Goal: Information Seeking & Learning: Learn about a topic

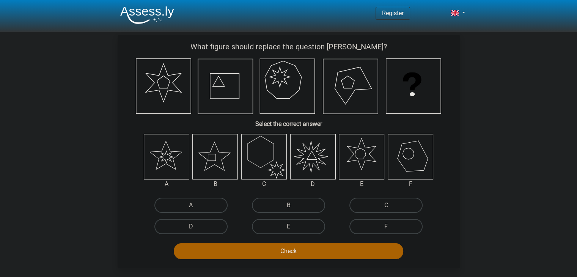
click at [211, 161] on icon at bounding box center [215, 156] width 45 height 45
click at [282, 200] on label "B" at bounding box center [288, 205] width 73 height 15
click at [288, 205] on input "B" at bounding box center [290, 207] width 5 height 5
radio input "true"
click at [284, 247] on button "Check" at bounding box center [289, 251] width 230 height 16
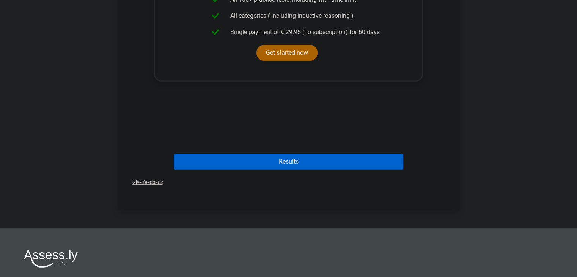
scroll to position [379, 0]
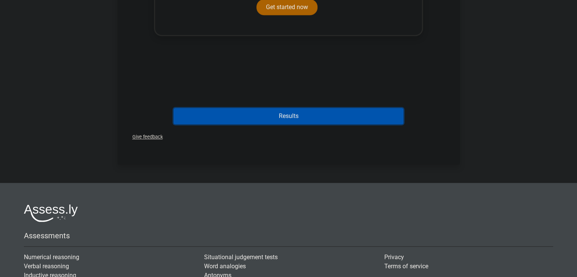
click at [309, 112] on button "Results" at bounding box center [289, 116] width 230 height 16
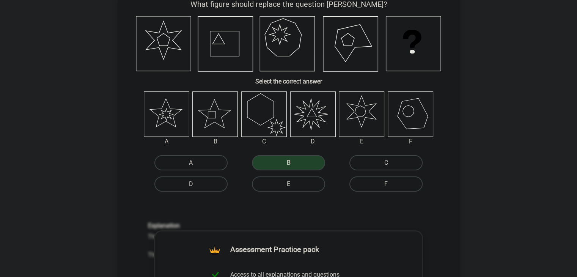
scroll to position [38, 0]
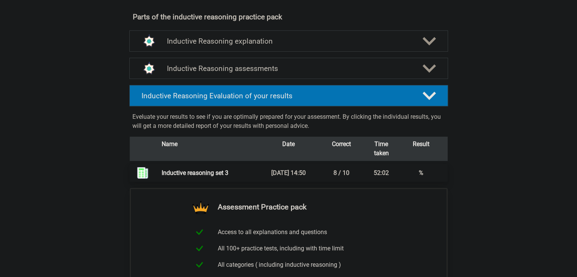
scroll to position [417, 0]
click at [311, 100] on h4 "Inductive Reasoning Evaluation of your results" at bounding box center [276, 95] width 269 height 9
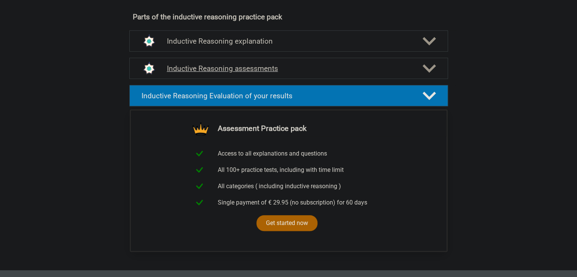
click at [333, 79] on div "Inductive Reasoning assessments" at bounding box center [288, 68] width 319 height 21
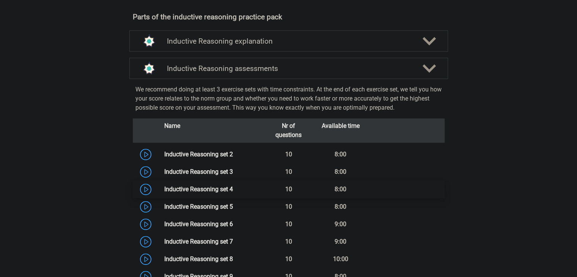
click at [177, 193] on link "Inductive Reasoning set 4" at bounding box center [198, 189] width 69 height 7
click at [191, 210] on link "Inductive Reasoning set 5" at bounding box center [198, 206] width 69 height 7
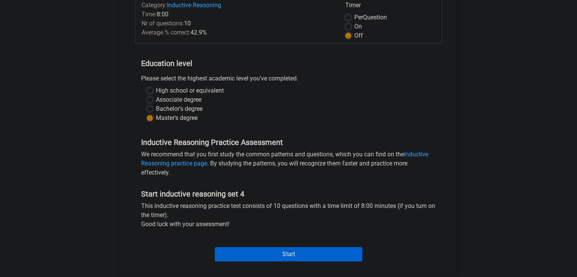
scroll to position [114, 0]
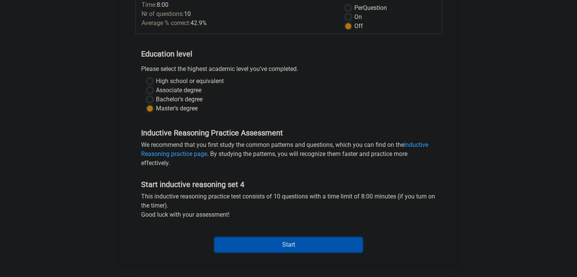
click at [269, 242] on input "Start" at bounding box center [289, 245] width 148 height 14
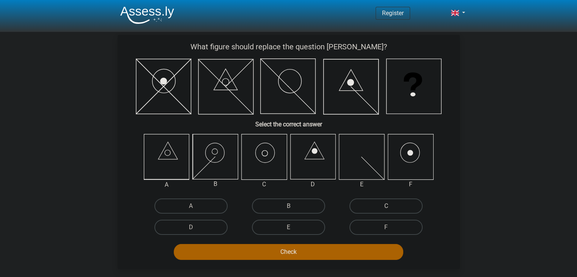
click at [410, 200] on label "C" at bounding box center [386, 205] width 73 height 15
click at [391, 206] on input "C" at bounding box center [388, 208] width 5 height 5
radio input "true"
click at [337, 248] on button "Check" at bounding box center [289, 252] width 230 height 16
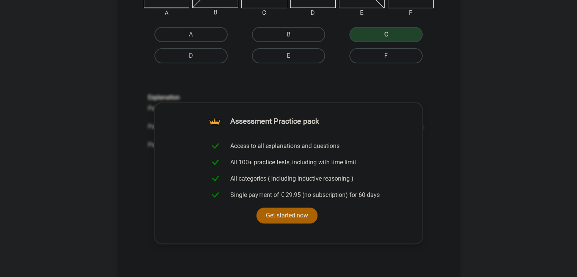
scroll to position [228, 0]
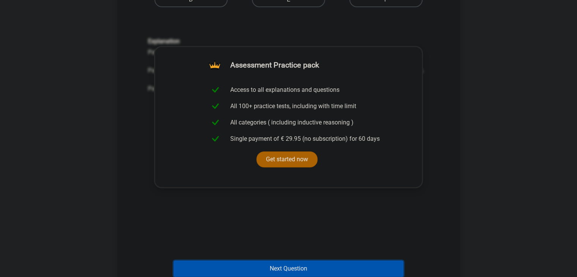
click at [266, 272] on button "Next Question" at bounding box center [289, 269] width 230 height 16
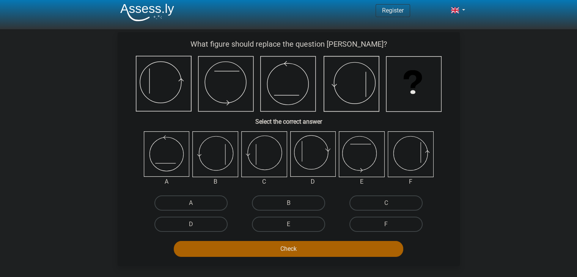
scroll to position [0, 0]
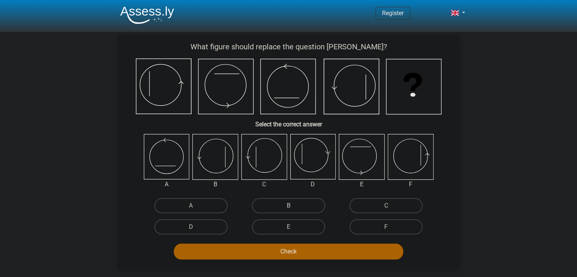
click at [307, 204] on label "B" at bounding box center [288, 205] width 73 height 15
click at [293, 206] on input "B" at bounding box center [290, 208] width 5 height 5
radio input "true"
click at [302, 250] on button "Check" at bounding box center [289, 252] width 230 height 16
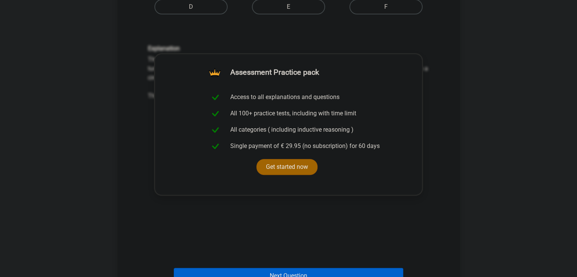
scroll to position [228, 0]
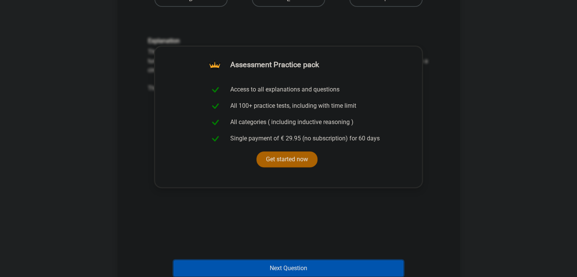
click at [268, 271] on button "Next Question" at bounding box center [289, 268] width 230 height 16
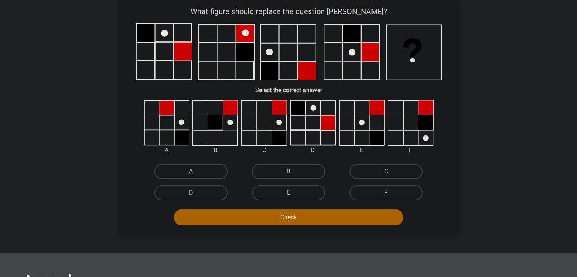
scroll to position [0, 0]
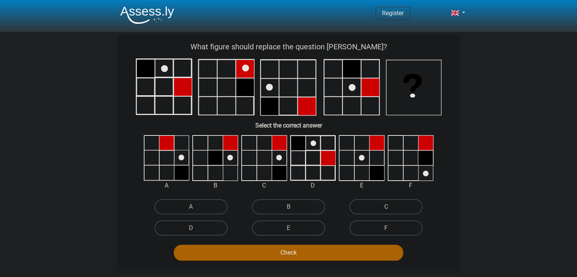
click at [391, 211] on input "C" at bounding box center [388, 209] width 5 height 5
radio input "true"
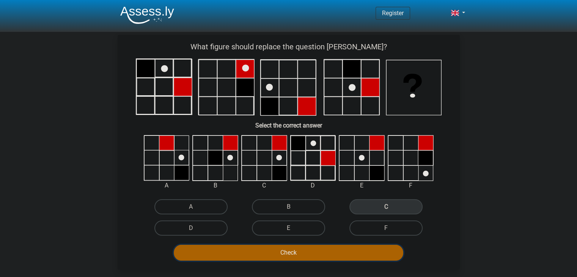
drag, startPoint x: 322, startPoint y: 255, endPoint x: 321, endPoint y: 251, distance: 4.7
click at [321, 255] on button "Check" at bounding box center [289, 253] width 230 height 16
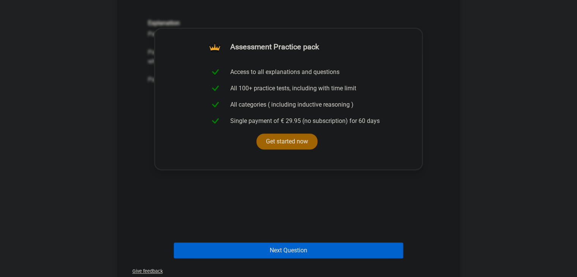
scroll to position [266, 0]
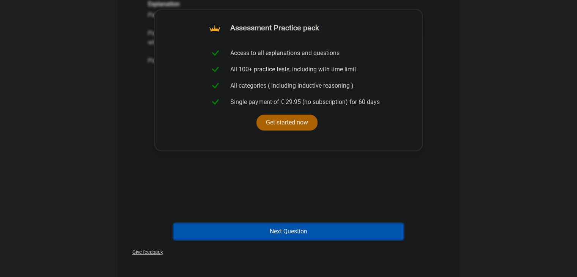
click at [293, 235] on button "Next Question" at bounding box center [289, 232] width 230 height 16
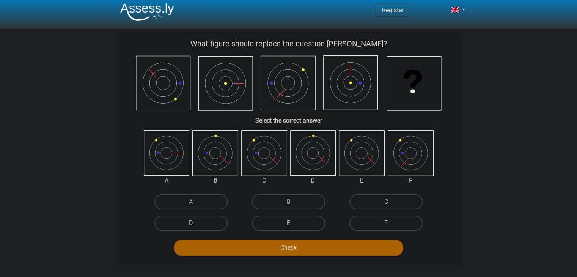
scroll to position [0, 0]
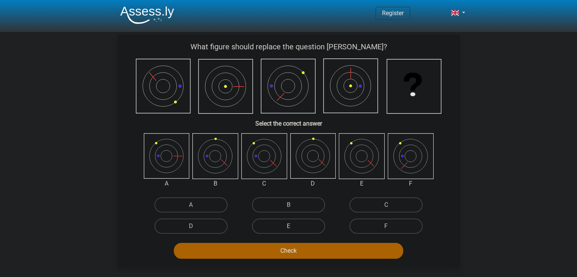
click at [271, 222] on label "E" at bounding box center [288, 226] width 73 height 15
click at [288, 226] on input "E" at bounding box center [290, 228] width 5 height 5
radio input "true"
click at [275, 246] on button "Check" at bounding box center [289, 251] width 230 height 16
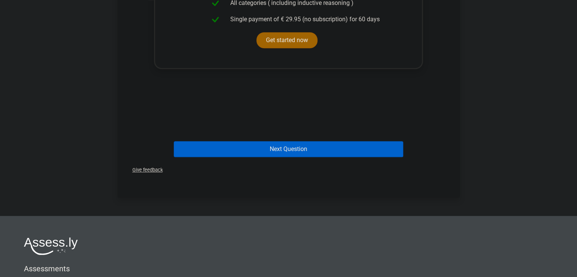
scroll to position [389, 0]
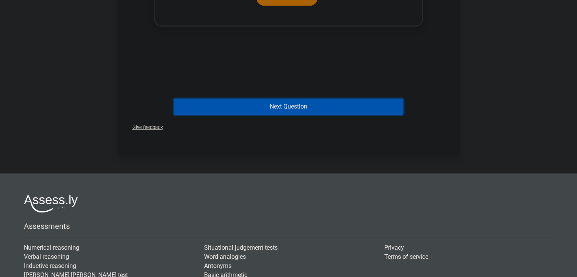
click at [303, 109] on button "Next Question" at bounding box center [289, 107] width 230 height 16
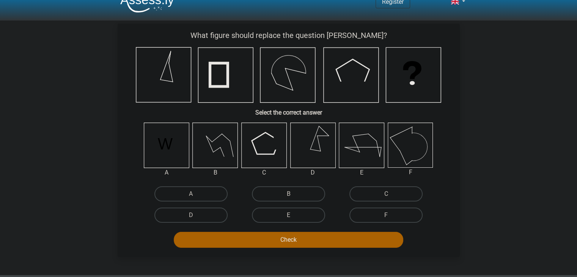
scroll to position [0, 0]
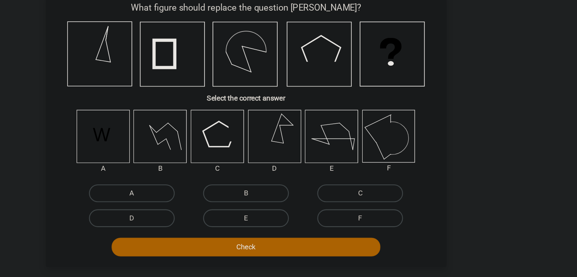
click at [205, 208] on label "A" at bounding box center [190, 205] width 73 height 15
click at [196, 208] on input "A" at bounding box center [193, 207] width 5 height 5
radio input "true"
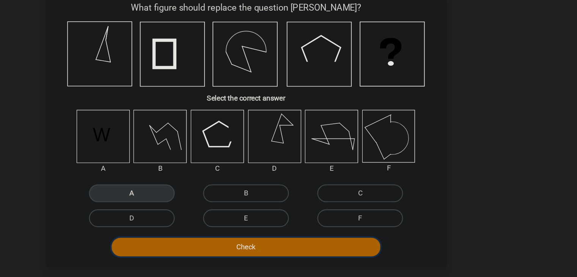
click at [260, 248] on button "Check" at bounding box center [289, 251] width 230 height 16
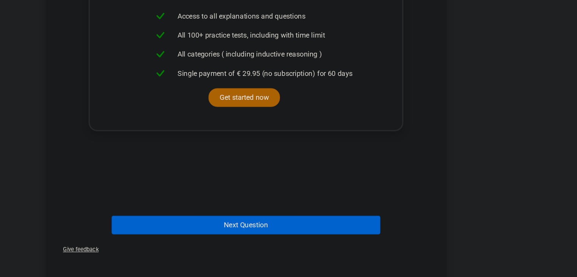
scroll to position [324, 0]
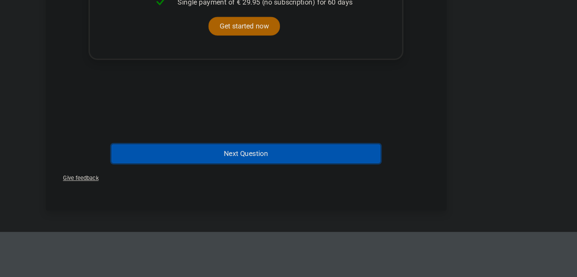
click at [308, 172] on button "Next Question" at bounding box center [289, 172] width 230 height 16
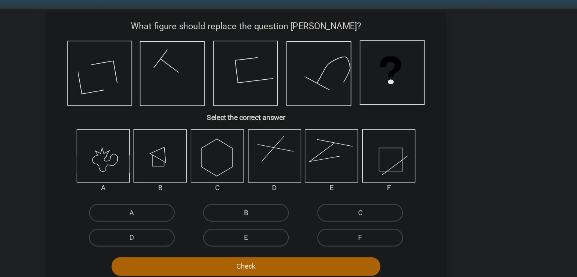
scroll to position [0, 0]
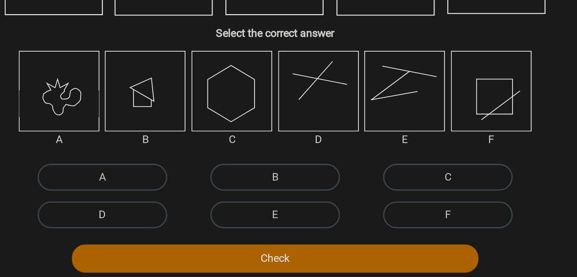
click at [200, 224] on label "D" at bounding box center [190, 227] width 73 height 15
click at [196, 227] on input "D" at bounding box center [193, 229] width 5 height 5
radio input "true"
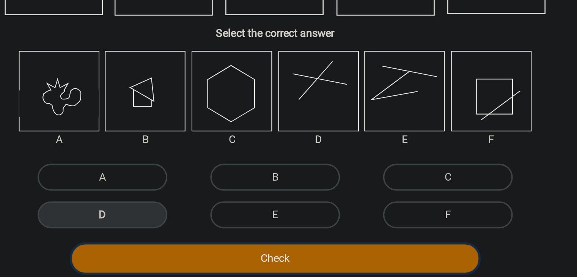
click at [276, 249] on button "Check" at bounding box center [289, 252] width 230 height 16
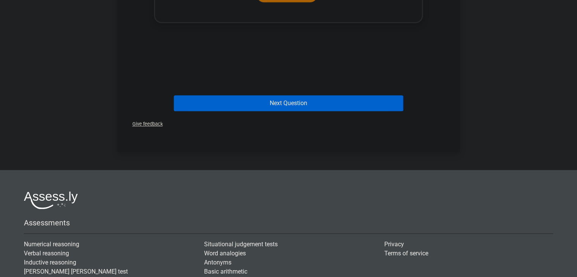
scroll to position [394, 0]
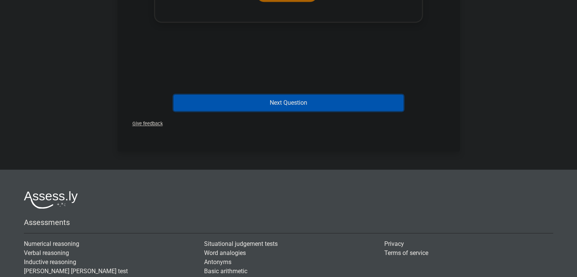
click at [304, 104] on button "Next Question" at bounding box center [289, 103] width 230 height 16
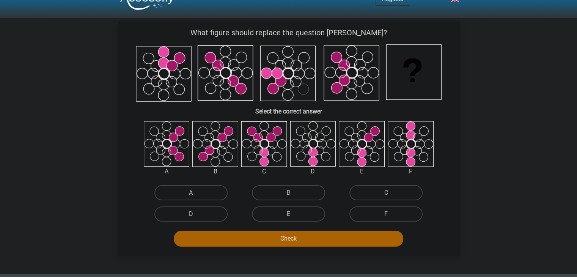
scroll to position [0, 0]
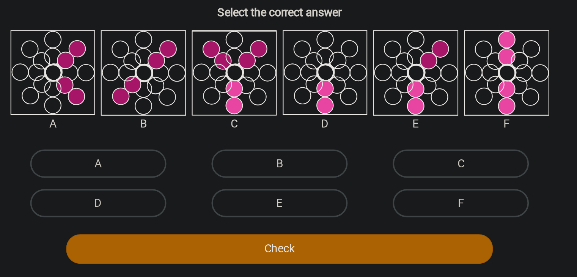
click at [293, 225] on label "E" at bounding box center [288, 227] width 73 height 15
click at [293, 228] on input "E" at bounding box center [290, 230] width 5 height 5
radio input "true"
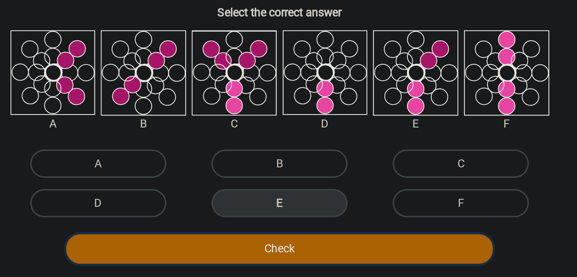
click at [300, 252] on button "Check" at bounding box center [289, 253] width 230 height 16
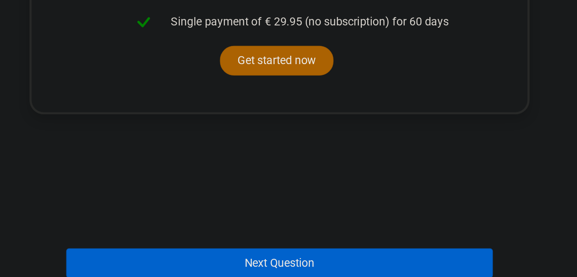
scroll to position [256, 0]
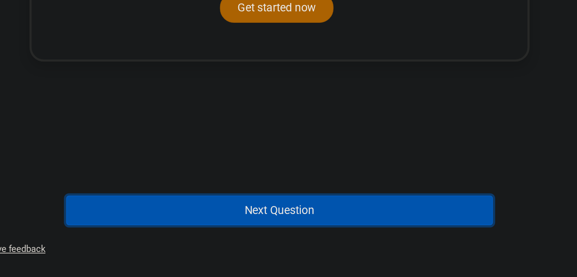
click at [276, 237] on button "Next Question" at bounding box center [289, 241] width 230 height 16
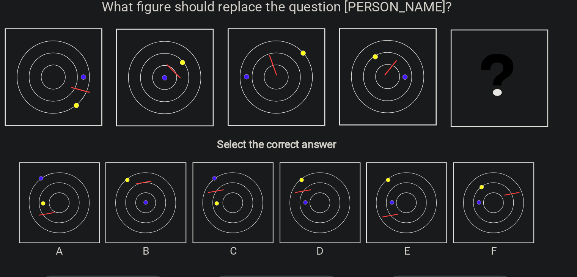
scroll to position [35, 0]
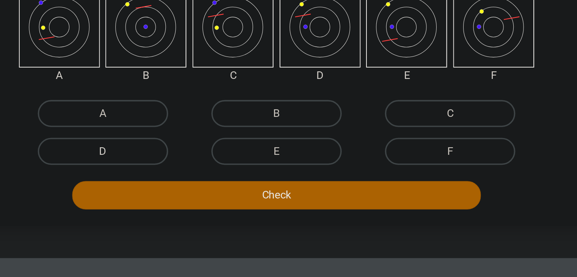
click at [216, 193] on label "D" at bounding box center [190, 191] width 73 height 15
click at [196, 193] on input "D" at bounding box center [193, 194] width 5 height 5
radio input "true"
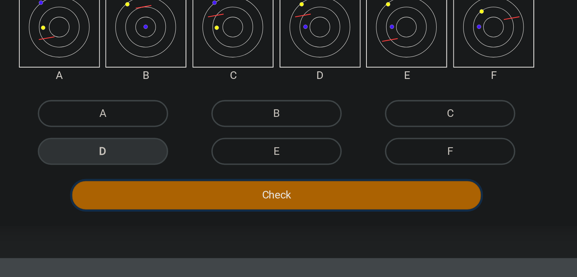
click at [273, 216] on button "Check" at bounding box center [289, 216] width 230 height 16
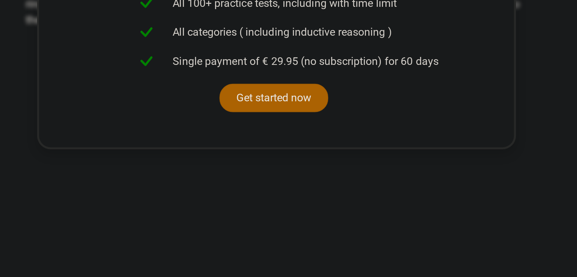
scroll to position [291, 0]
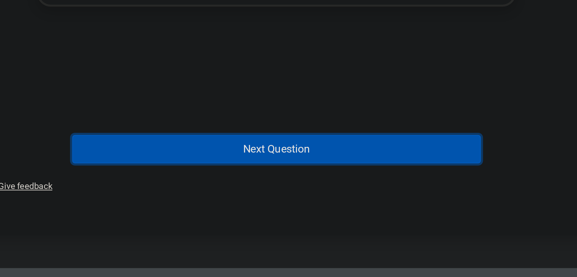
click at [304, 204] on button "Next Question" at bounding box center [289, 205] width 230 height 16
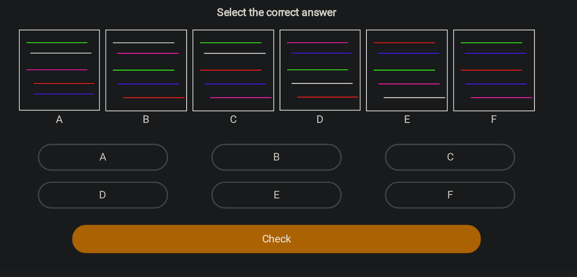
scroll to position [35, 0]
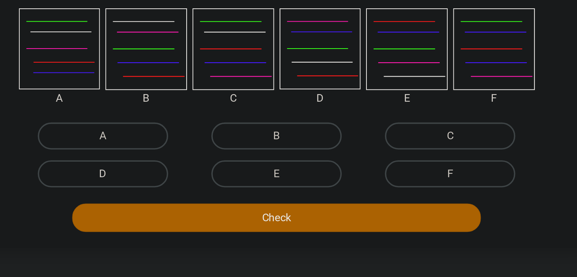
click at [200, 184] on label "D" at bounding box center [190, 182] width 73 height 15
click at [196, 184] on input "D" at bounding box center [193, 185] width 5 height 5
radio input "true"
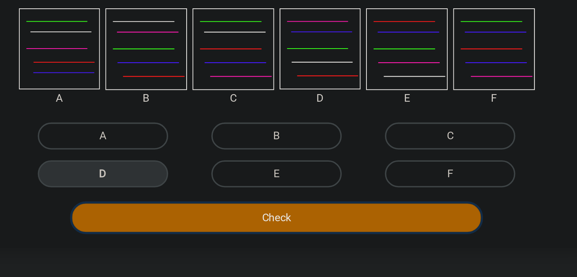
click at [260, 209] on button "Check" at bounding box center [289, 208] width 230 height 16
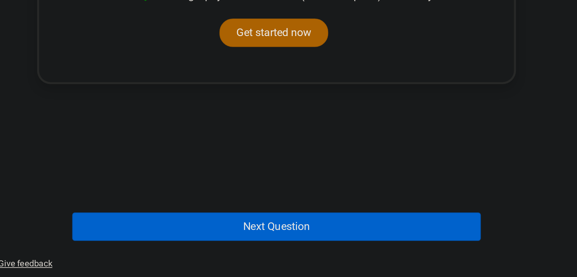
scroll to position [312, 0]
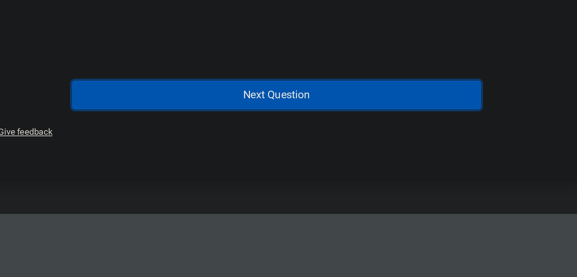
click at [314, 181] on button "Next Question" at bounding box center [289, 175] width 230 height 16
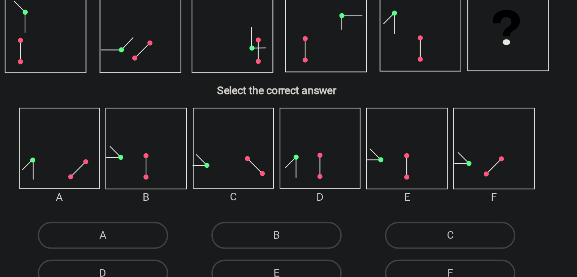
scroll to position [35, 0]
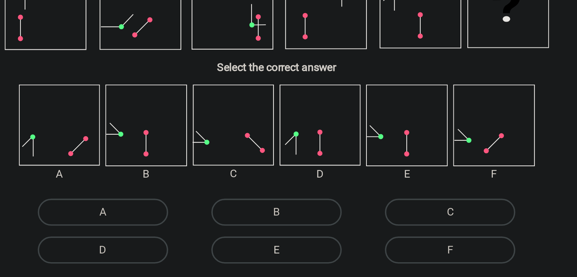
click at [288, 182] on label "E" at bounding box center [288, 182] width 73 height 15
click at [288, 183] on input "E" at bounding box center [290, 185] width 5 height 5
radio input "true"
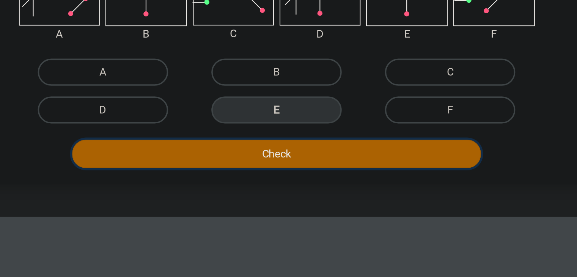
click at [291, 202] on button "Check" at bounding box center [289, 208] width 230 height 16
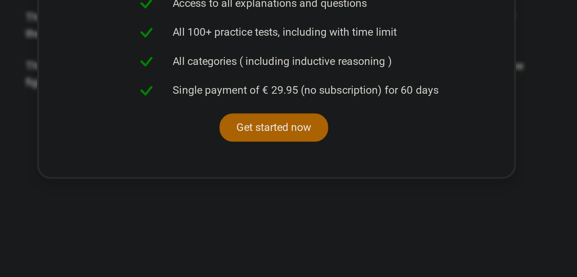
scroll to position [312, 0]
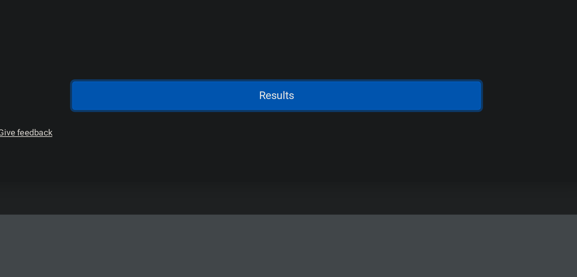
click at [353, 180] on button "Results" at bounding box center [289, 175] width 230 height 16
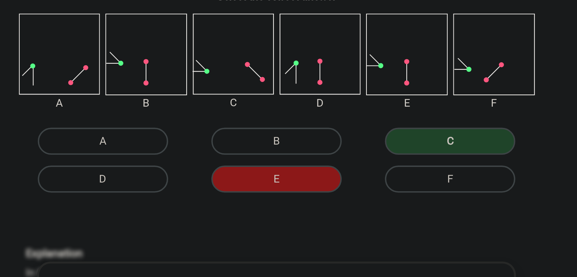
scroll to position [77, 0]
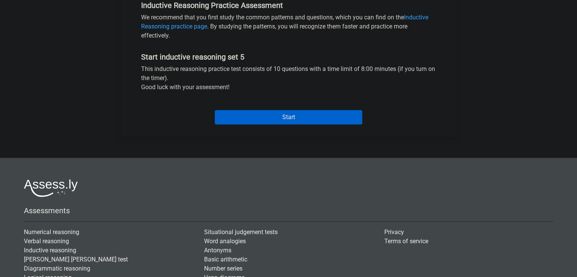
scroll to position [266, 0]
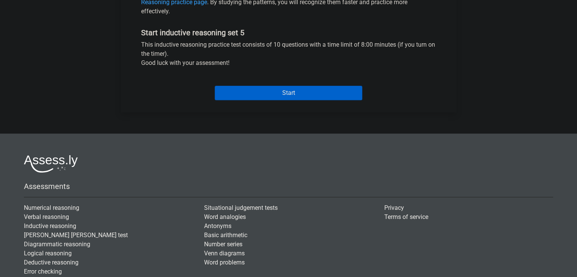
click at [352, 96] on input "Start" at bounding box center [289, 93] width 148 height 14
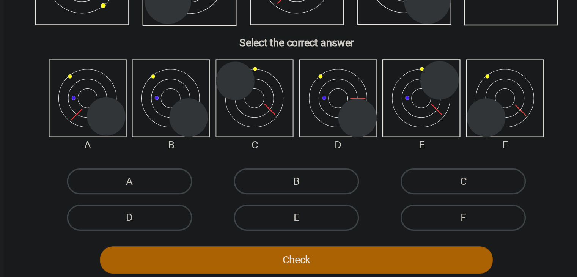
click at [296, 203] on label "B" at bounding box center [288, 204] width 73 height 15
click at [293, 205] on input "B" at bounding box center [290, 207] width 5 height 5
radio input "true"
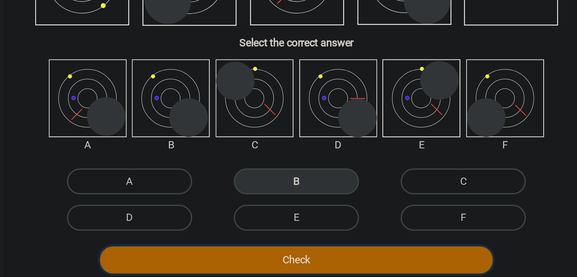
click at [282, 253] on button "Check" at bounding box center [289, 251] width 230 height 16
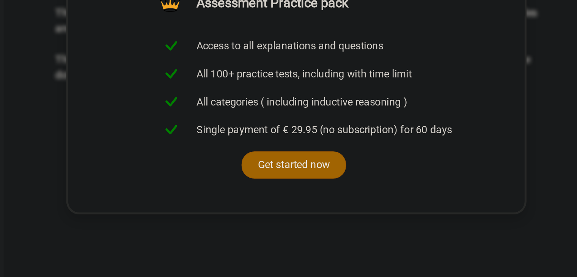
scroll to position [272, 0]
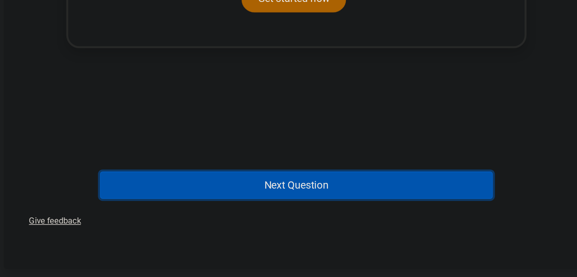
click at [293, 222] on button "Next Question" at bounding box center [289, 223] width 230 height 16
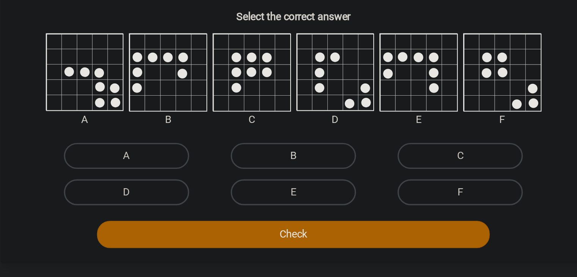
scroll to position [35, 0]
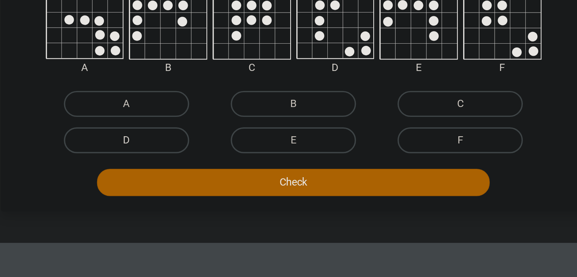
click at [224, 189] on label "D" at bounding box center [190, 192] width 73 height 15
click at [196, 193] on input "D" at bounding box center [193, 195] width 5 height 5
radio input "true"
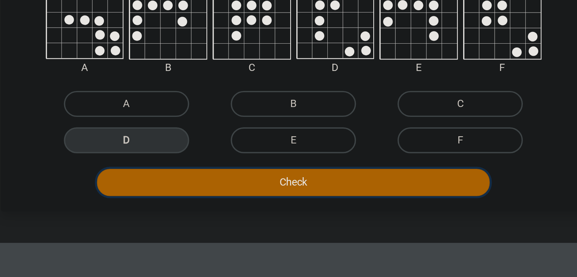
click at [265, 217] on button "Check" at bounding box center [289, 217] width 230 height 16
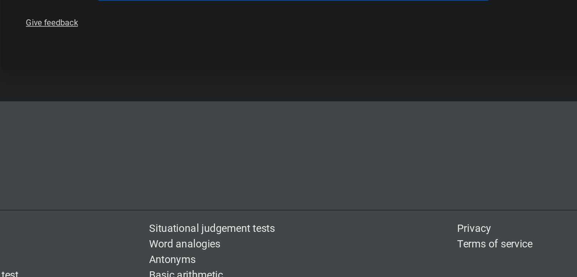
scroll to position [389, 0]
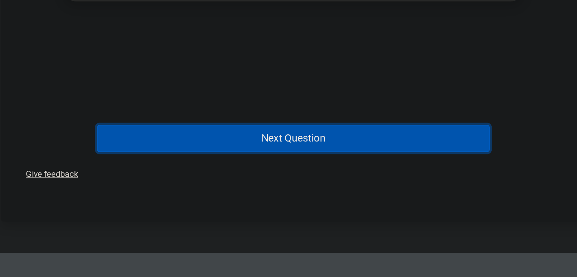
click at [284, 103] on button "Next Question" at bounding box center [289, 108] width 230 height 16
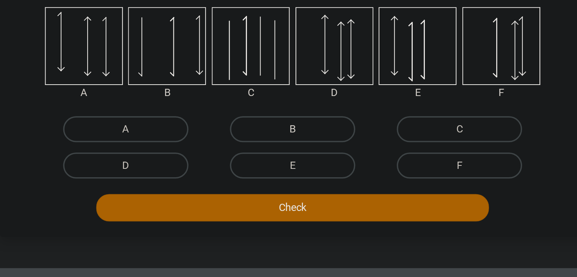
scroll to position [35, 0]
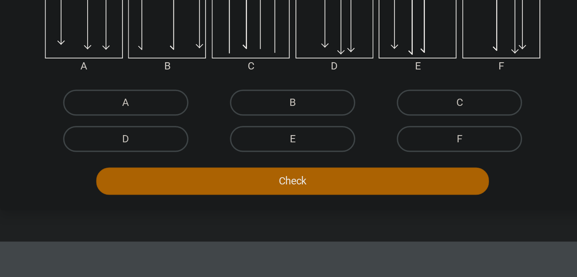
click at [268, 192] on label "E" at bounding box center [288, 191] width 73 height 15
click at [288, 192] on input "E" at bounding box center [290, 194] width 5 height 5
radio input "true"
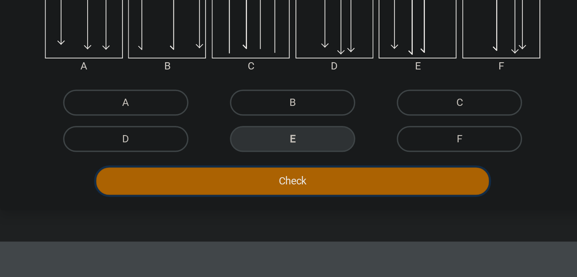
click at [283, 215] on button "Check" at bounding box center [289, 217] width 230 height 16
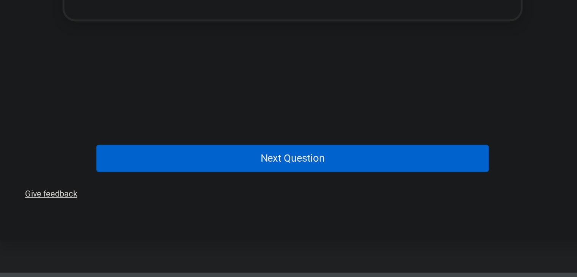
scroll to position [341, 0]
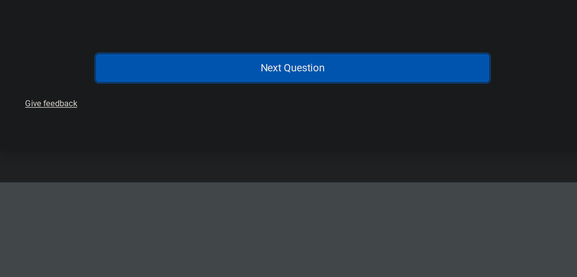
click at [277, 161] on button "Next Question" at bounding box center [289, 155] width 230 height 16
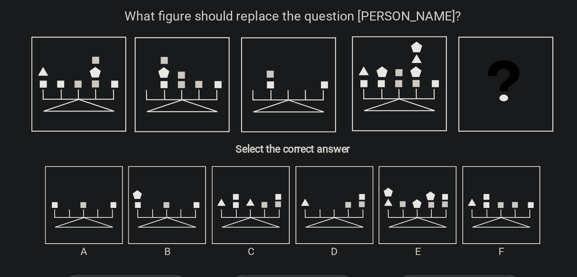
scroll to position [0, 0]
